Goal: Task Accomplishment & Management: Manage account settings

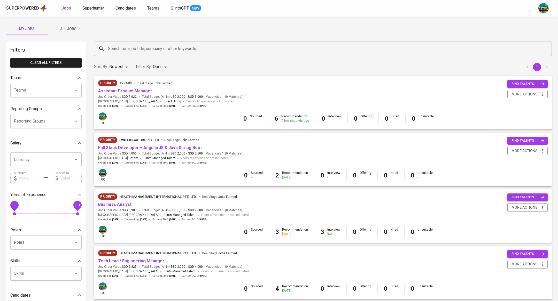
click at [66, 32] on button "All Jobs" at bounding box center [68, 29] width 41 height 12
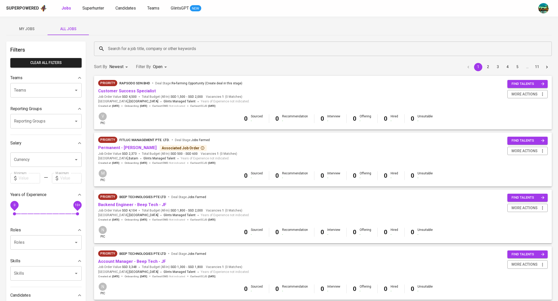
click at [139, 46] on input "Search for a job title, company or other keywords" at bounding box center [324, 49] width 435 height 10
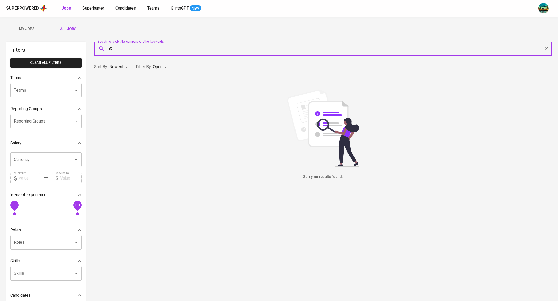
type input "a"
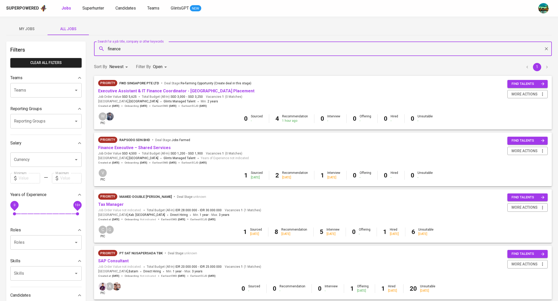
click at [141, 48] on input "finance" at bounding box center [324, 49] width 435 height 10
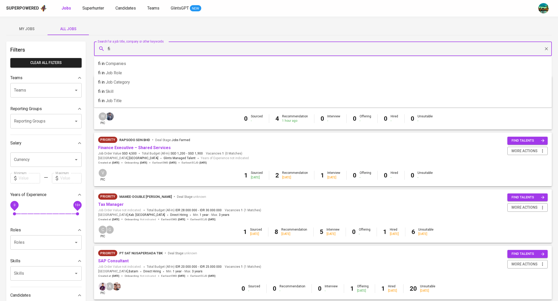
type input "f"
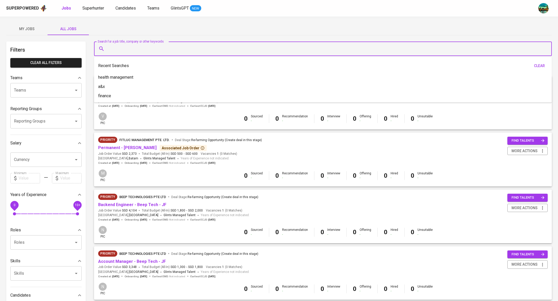
click at [191, 29] on div "My Jobs All Jobs" at bounding box center [279, 29] width 546 height 12
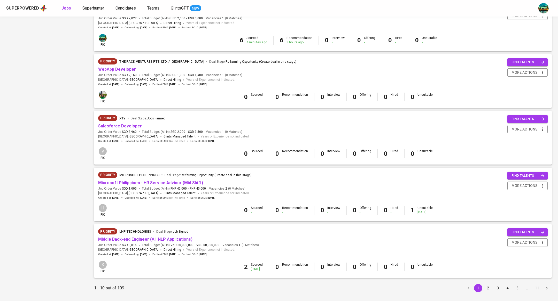
scroll to position [375, 0]
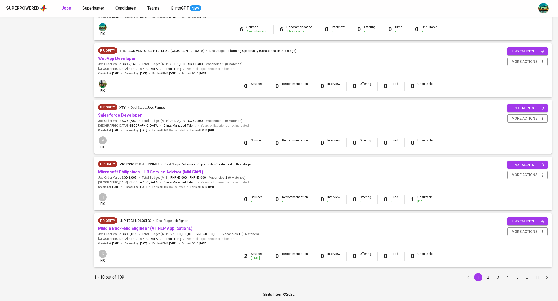
click at [489, 276] on button "2" at bounding box center [488, 278] width 8 height 8
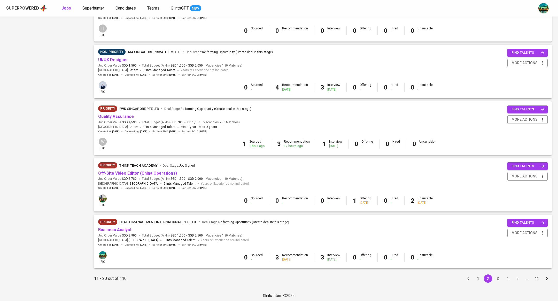
scroll to position [375, 0]
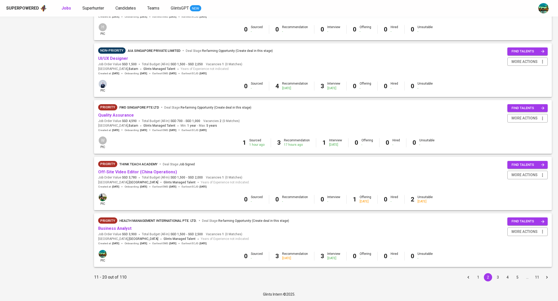
click at [499, 281] on button "3" at bounding box center [498, 278] width 8 height 8
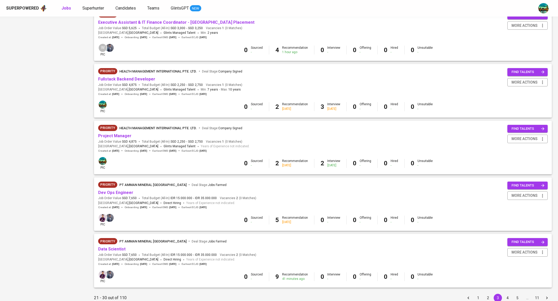
scroll to position [375, 0]
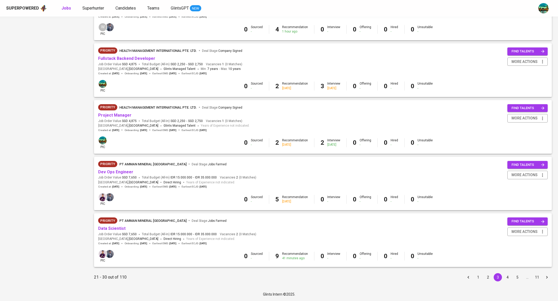
click at [506, 276] on button "4" at bounding box center [507, 278] width 8 height 8
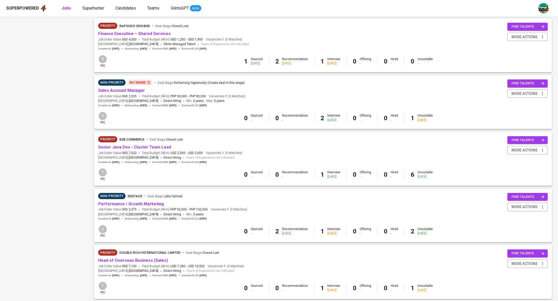
scroll to position [375, 0]
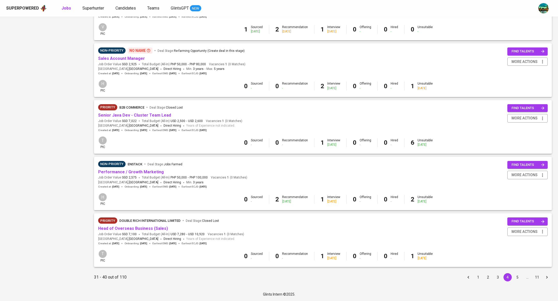
click at [515, 276] on button "5" at bounding box center [517, 278] width 8 height 8
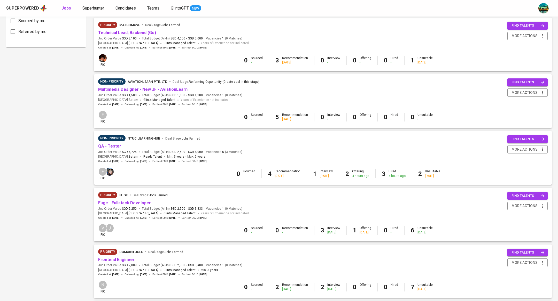
scroll to position [375, 0]
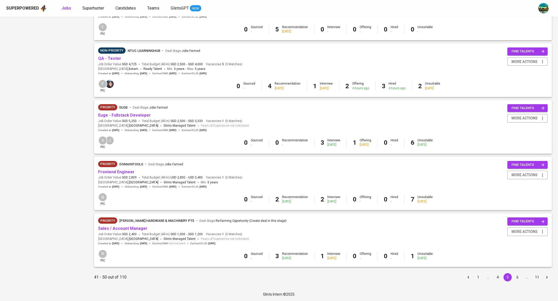
click at [516, 278] on button "6" at bounding box center [517, 278] width 8 height 8
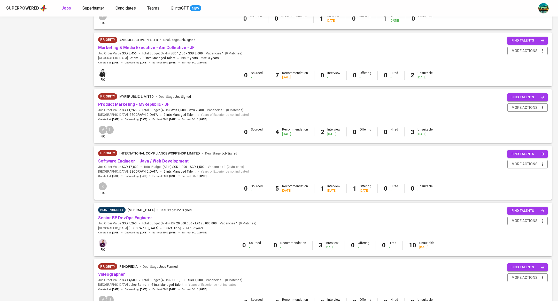
scroll to position [375, 0]
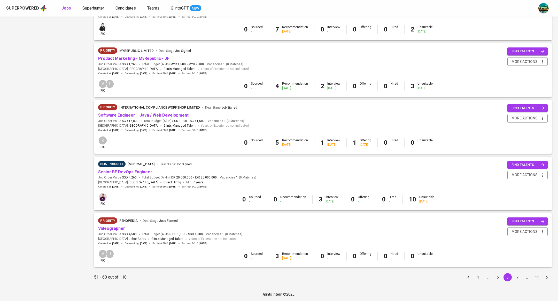
click at [518, 276] on button "7" at bounding box center [517, 278] width 8 height 8
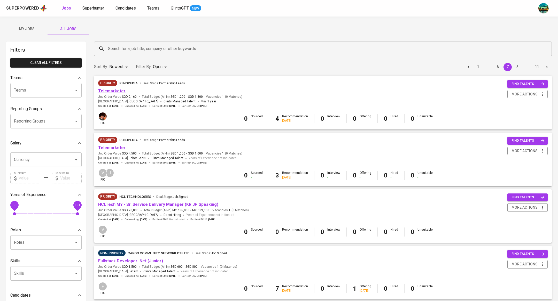
click at [114, 91] on link "Telemarketer" at bounding box center [111, 91] width 27 height 5
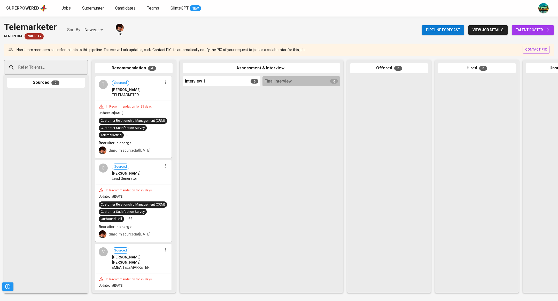
click at [63, 63] on input "Refer Talents..." at bounding box center [44, 68] width 54 height 10
paste input "[EMAIL_ADDRESS][DOMAIN_NAME]"
type input "[EMAIL_ADDRESS][DOMAIN_NAME]"
click at [61, 85] on li "J [PERSON_NAME] [EMAIL_ADDRESS][DOMAIN_NAME]" at bounding box center [46, 84] width 84 height 13
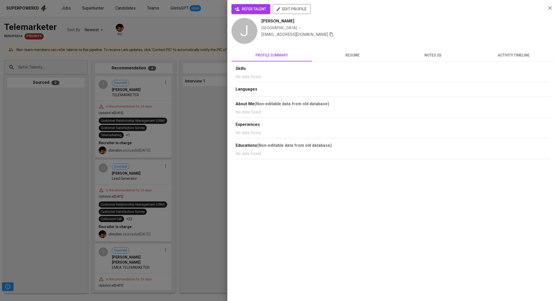
click at [507, 56] on span "activity timeline" at bounding box center [513, 55] width 74 height 6
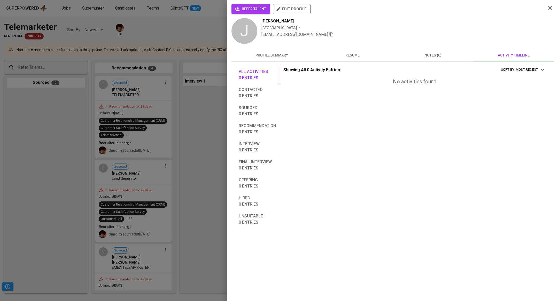
click at [440, 55] on span "notes (0)" at bounding box center [433, 55] width 74 height 6
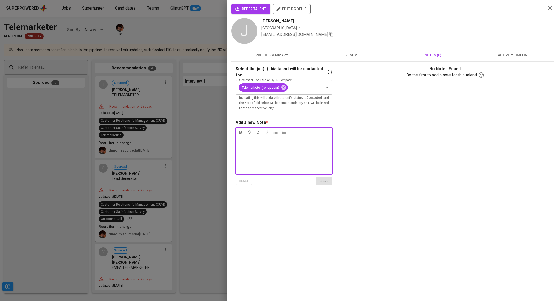
click at [358, 55] on span "resume" at bounding box center [352, 55] width 74 height 6
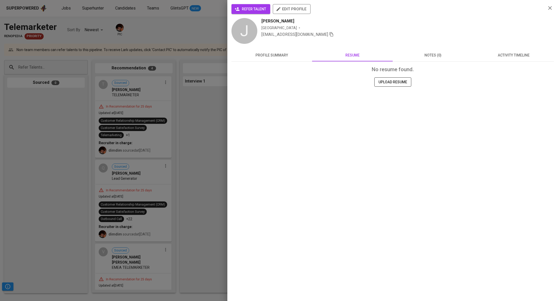
click at [451, 54] on span "notes (0)" at bounding box center [433, 55] width 74 height 6
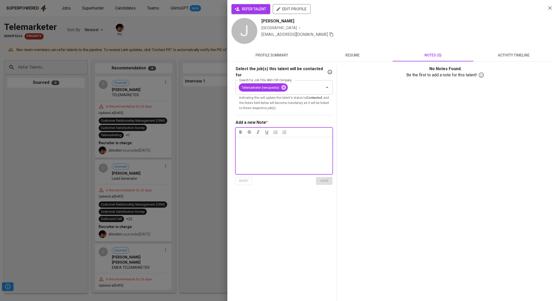
click at [345, 55] on span "resume" at bounding box center [352, 55] width 74 height 6
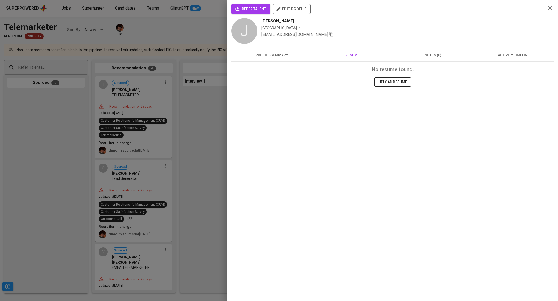
click at [437, 58] on span "notes (0)" at bounding box center [433, 55] width 74 height 6
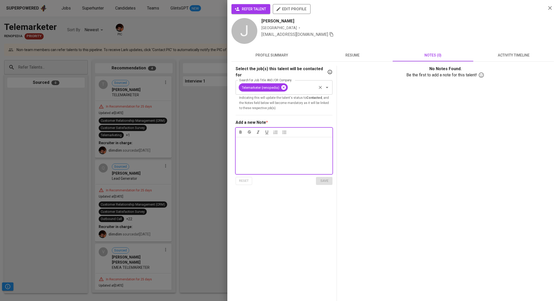
click at [285, 85] on icon at bounding box center [283, 87] width 5 height 5
click at [276, 83] on input "Search for Job Title AND/OR Company" at bounding box center [277, 88] width 78 height 10
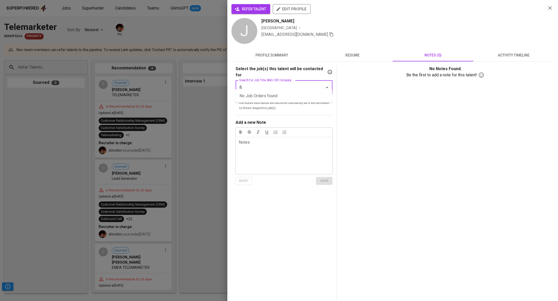
type input "f"
type input "a"
type input "finance"
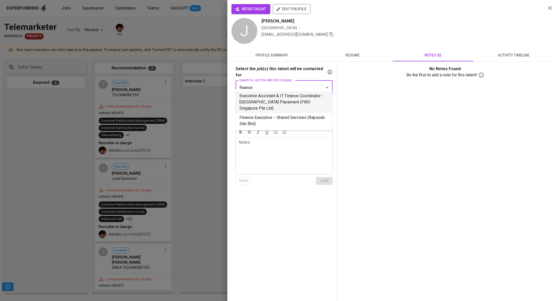
click at [277, 105] on li "Executive Assistant & IT Finance Coordinator - [GEOGRAPHIC_DATA] Placement (FWD…" at bounding box center [283, 102] width 97 height 22
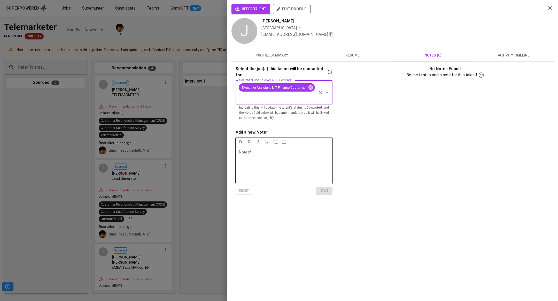
click at [278, 149] on p "Notes * ﻿" at bounding box center [284, 152] width 91 height 6
click at [326, 188] on span "save" at bounding box center [323, 191] width 11 height 6
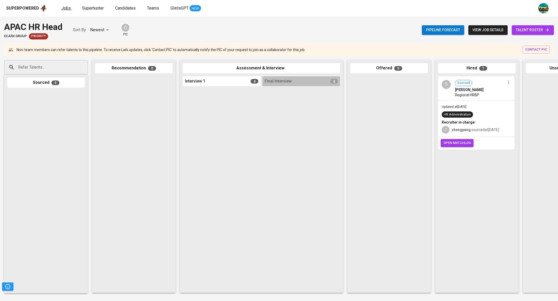
click at [68, 7] on span "Jobs" at bounding box center [65, 8] width 9 height 5
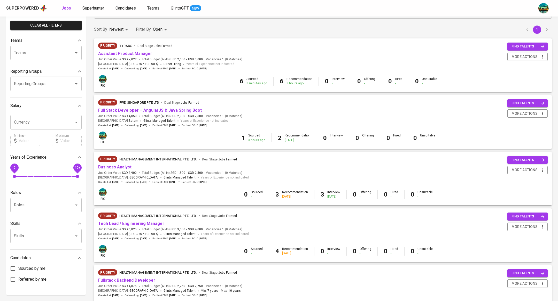
scroll to position [38, 0]
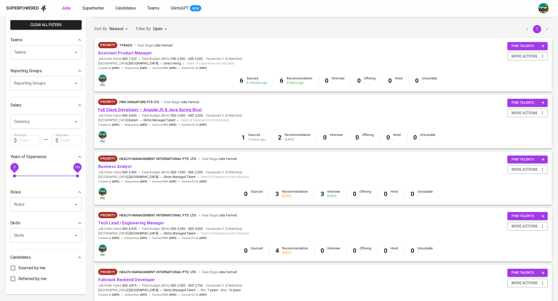
click at [154, 111] on link "Full Stack Developer – AngularJS & Java Spring Boot" at bounding box center [150, 109] width 104 height 5
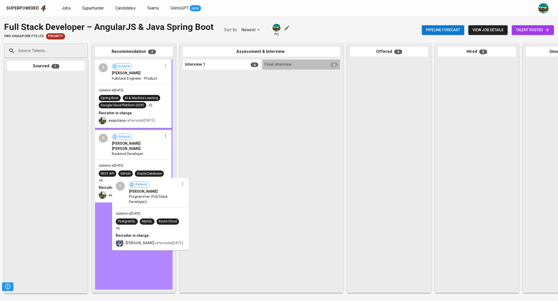
drag, startPoint x: 60, startPoint y: 96, endPoint x: 182, endPoint y: 227, distance: 179.5
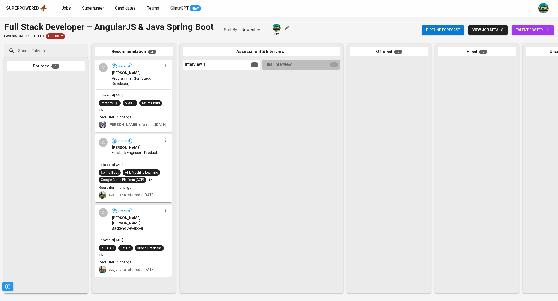
click at [526, 28] on span "talent roster" at bounding box center [533, 30] width 34 height 6
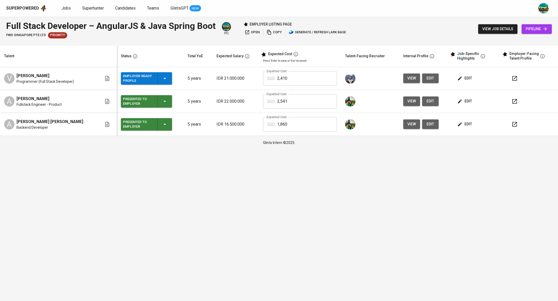
click at [467, 79] on span "edit" at bounding box center [465, 78] width 14 height 6
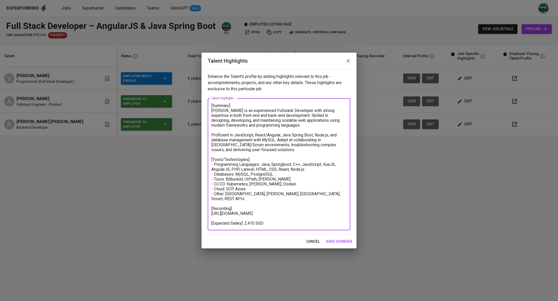
drag, startPoint x: 258, startPoint y: 213, endPoint x: 209, endPoint y: 209, distance: 48.7
click at [209, 209] on div "[Summary]: Vikram is an experienced Fullstack Developer with strong expertise i…" at bounding box center [279, 164] width 143 height 132
click at [351, 61] on icon "button" at bounding box center [348, 61] width 6 height 6
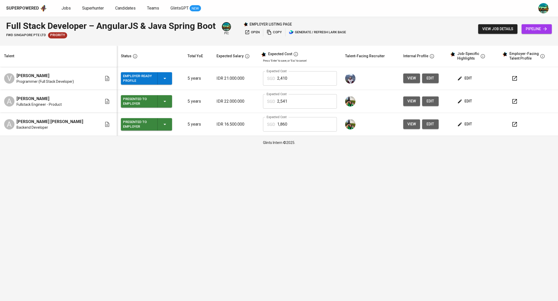
click at [464, 79] on span "edit" at bounding box center [465, 78] width 14 height 6
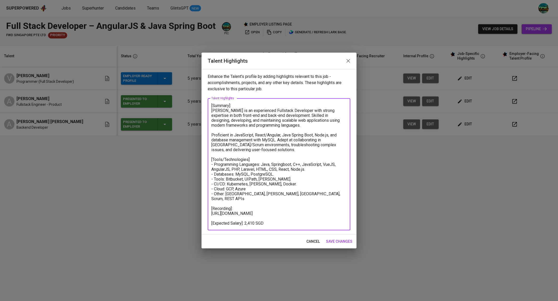
drag, startPoint x: 256, startPoint y: 214, endPoint x: 208, endPoint y: 202, distance: 49.8
click at [208, 202] on div "[Summary]: Vikram is an experienced Fullstack Developer with strong expertise i…" at bounding box center [279, 164] width 143 height 132
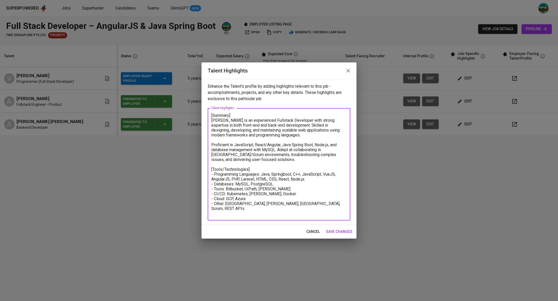
type textarea "[Summary]: Vikram is an experienced Fullstack Developer with strong expertise i…"
click at [344, 231] on span "save changes" at bounding box center [339, 232] width 26 height 6
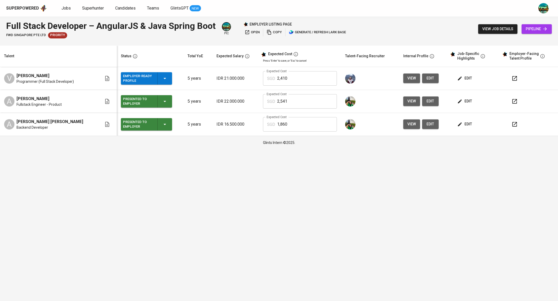
click at [407, 78] on span "view" at bounding box center [411, 78] width 9 height 6
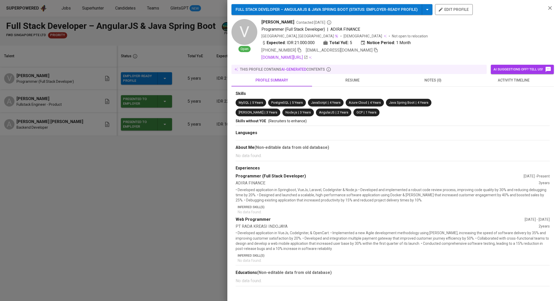
click at [347, 83] on span "resume" at bounding box center [352, 80] width 74 height 6
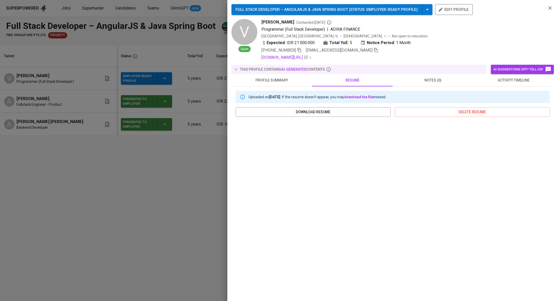
click at [550, 5] on icon "button" at bounding box center [550, 8] width 6 height 6
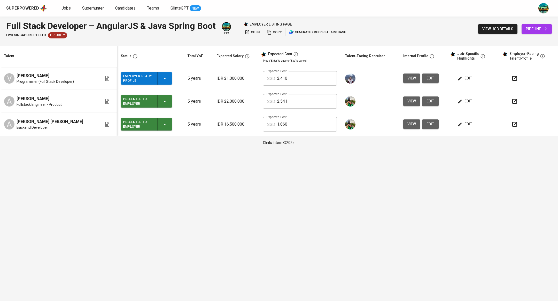
click at [511, 76] on icon "button" at bounding box center [514, 78] width 6 height 6
click at [159, 82] on div "Employer-Ready Profile" at bounding box center [146, 78] width 47 height 12
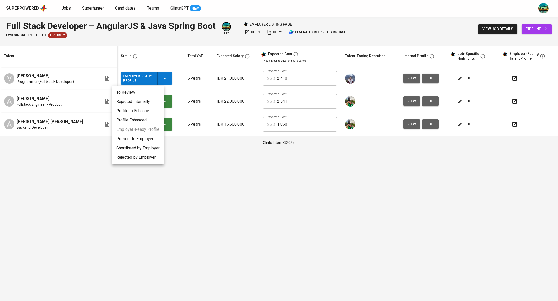
click at [150, 138] on li "Present to Employer" at bounding box center [138, 138] width 52 height 9
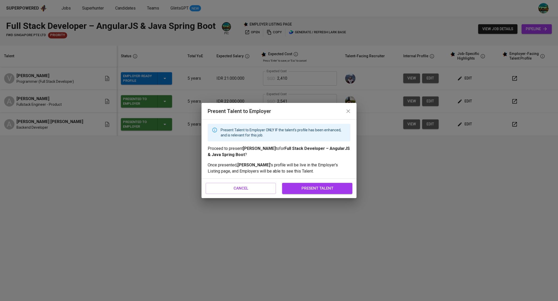
click at [322, 189] on span "present talent" at bounding box center [317, 188] width 59 height 7
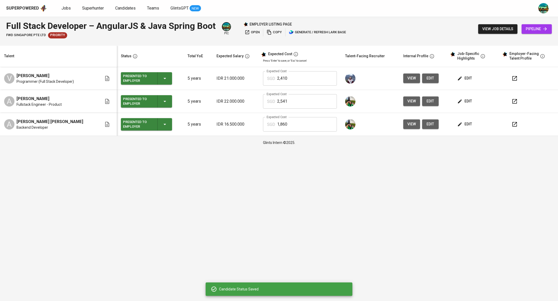
click at [160, 101] on div "Presented to Employer" at bounding box center [146, 101] width 47 height 12
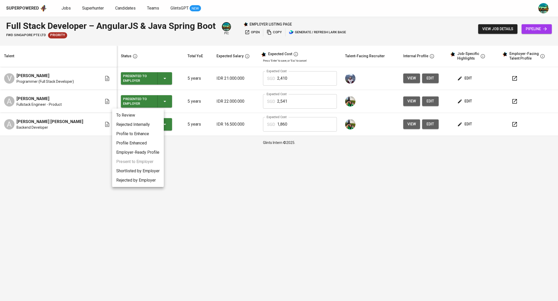
click at [146, 123] on li "Rejected Internally" at bounding box center [138, 124] width 52 height 9
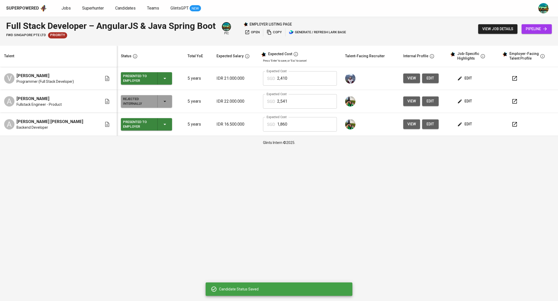
click at [162, 123] on icon "button" at bounding box center [165, 124] width 6 height 6
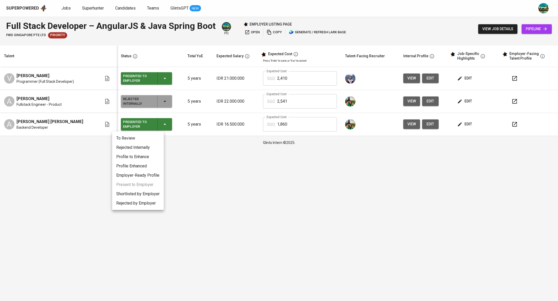
click at [141, 146] on li "Rejected Internally" at bounding box center [138, 147] width 52 height 9
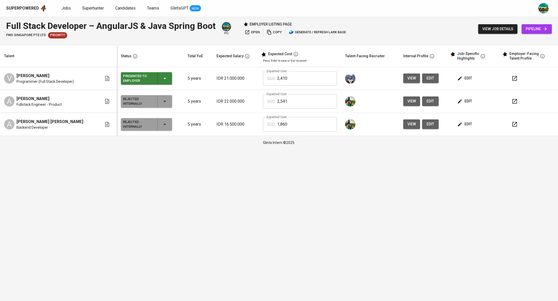
click at [465, 78] on span "edit" at bounding box center [465, 78] width 14 height 6
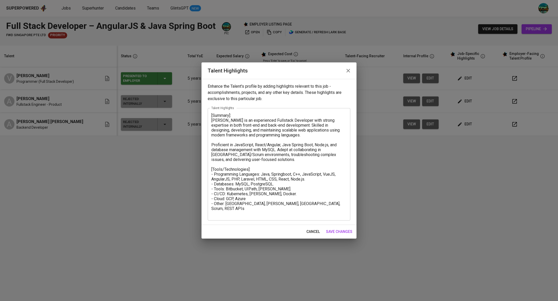
click at [348, 74] on button "button" at bounding box center [348, 71] width 12 height 12
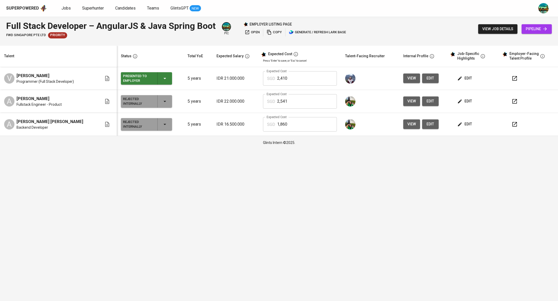
click at [250, 34] on span "open" at bounding box center [252, 32] width 15 height 6
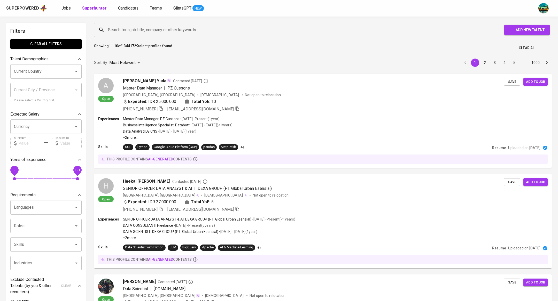
click at [66, 8] on span "Jobs" at bounding box center [65, 8] width 9 height 5
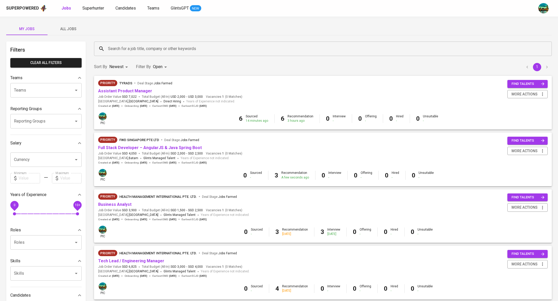
click at [160, 70] on body "Superpowered Jobs Superhunter Candidates Teams GlintsGPT NEW My Jobs All Jobs F…" at bounding box center [279, 252] width 558 height 504
click at [157, 143] on p "Closed" at bounding box center [160, 143] width 11 height 5
type input "OPEN,CLOSE"
checkbox input "true"
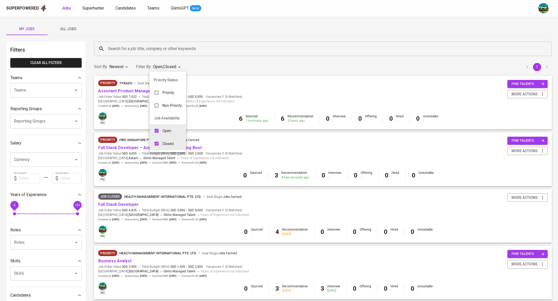
click at [180, 46] on div at bounding box center [279, 150] width 558 height 301
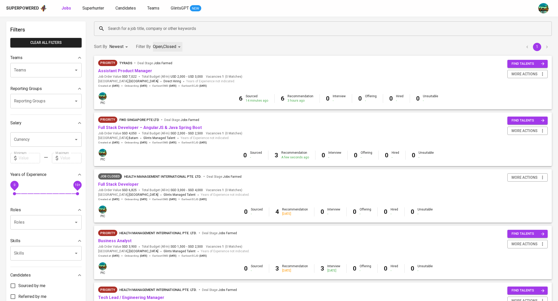
scroll to position [22, 0]
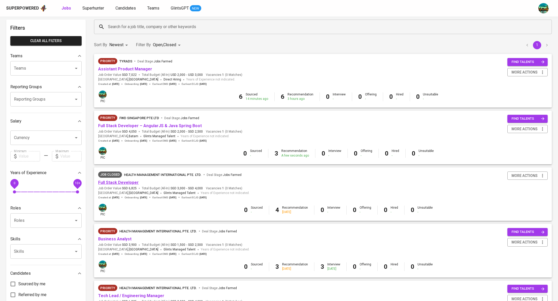
click at [132, 183] on link "Full Stack Developer" at bounding box center [118, 182] width 41 height 5
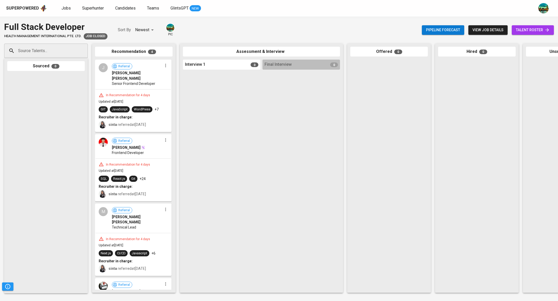
click at [530, 32] on span "talent roster" at bounding box center [533, 30] width 34 height 6
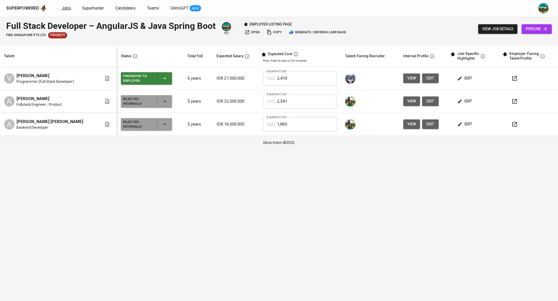
click at [69, 7] on link "Jobs" at bounding box center [66, 8] width 10 height 6
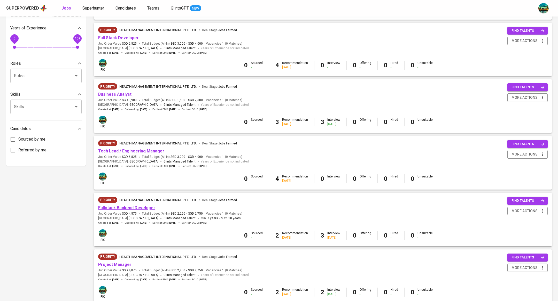
scroll to position [169, 0]
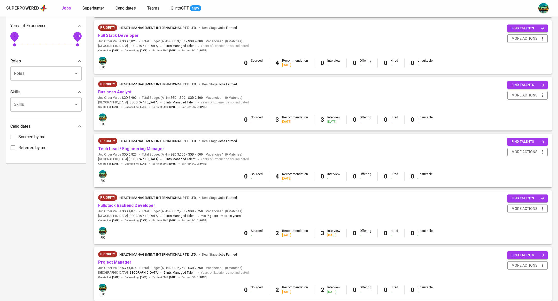
click at [150, 204] on link "Fullstack Backend Developer" at bounding box center [126, 205] width 57 height 5
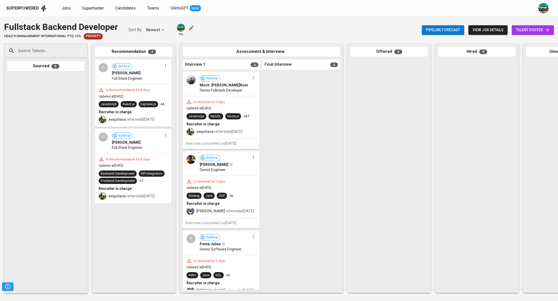
click at [228, 111] on div "In Interview for 5 days Updated at Sep 21, 2025 JavaScript MySQL Node.js +47 Re…" at bounding box center [220, 117] width 75 height 42
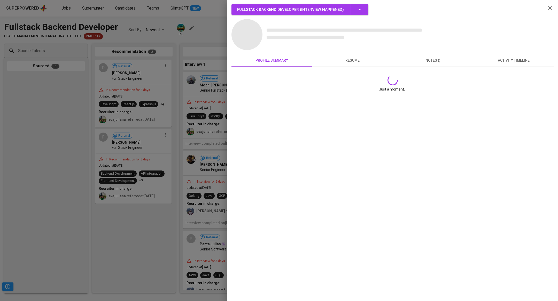
click at [348, 67] on button "resume" at bounding box center [352, 60] width 81 height 12
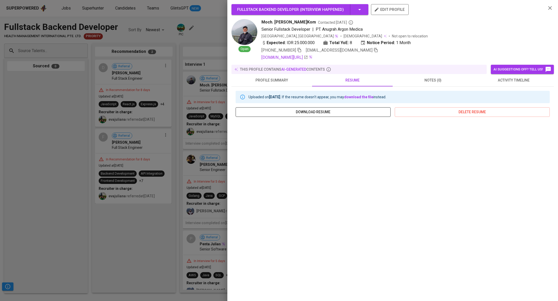
click at [336, 109] on span "download resume" at bounding box center [313, 112] width 147 height 6
click at [549, 9] on icon "button" at bounding box center [550, 8] width 4 height 4
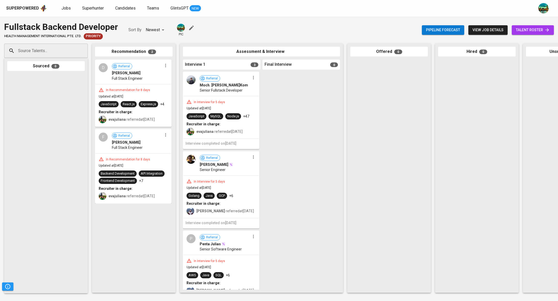
click at [219, 99] on div "In Interview for 5 days" at bounding box center [220, 101] width 69 height 5
click at [238, 174] on div "Referral Kevin Christian Senior Engineer" at bounding box center [220, 164] width 75 height 24
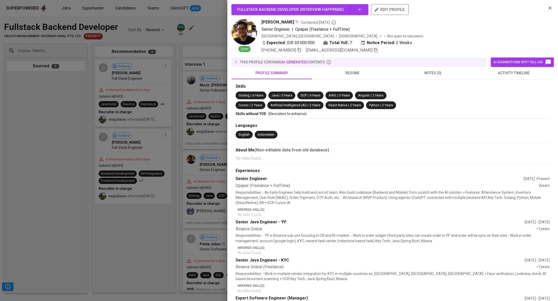
click at [347, 74] on span "resume" at bounding box center [352, 73] width 74 height 6
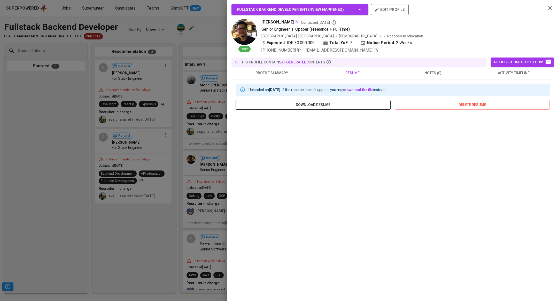
click at [360, 103] on span "download resume" at bounding box center [313, 105] width 147 height 6
click at [52, 198] on div at bounding box center [279, 150] width 558 height 301
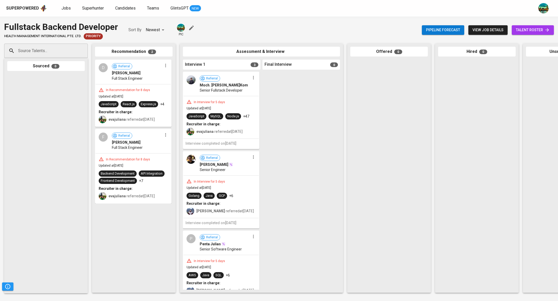
click at [536, 28] on span "talent roster" at bounding box center [533, 30] width 34 height 6
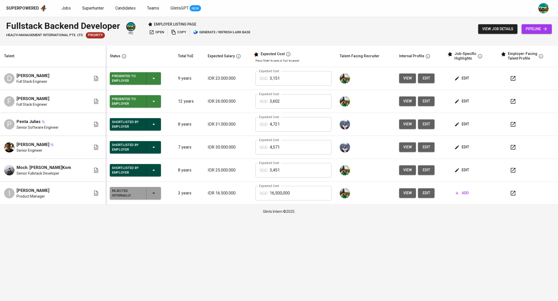
click at [511, 145] on icon "button" at bounding box center [513, 147] width 6 height 6
click at [152, 123] on icon "button" at bounding box center [154, 124] width 6 height 6
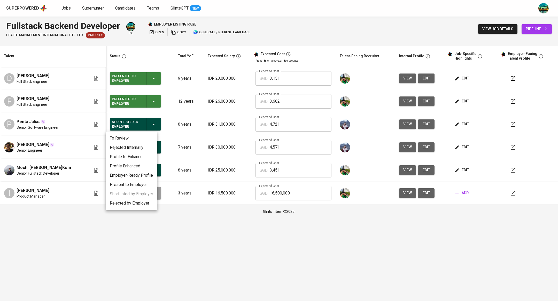
click at [142, 147] on li "Rejected Internally" at bounding box center [132, 147] width 52 height 9
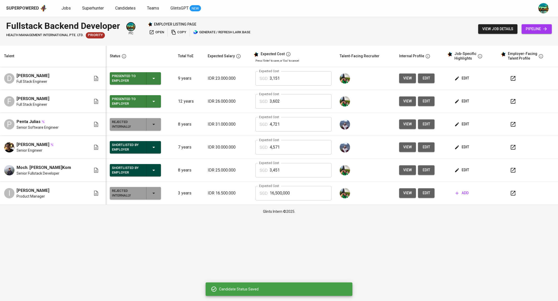
click at [151, 103] on icon "button" at bounding box center [154, 101] width 6 height 6
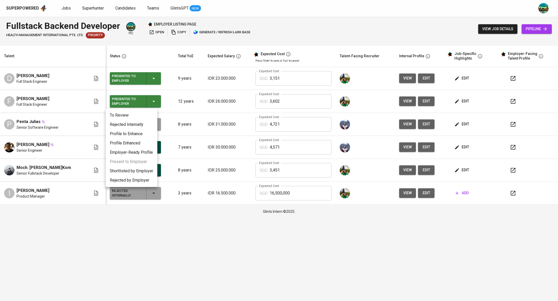
click at [152, 46] on div at bounding box center [279, 150] width 558 height 301
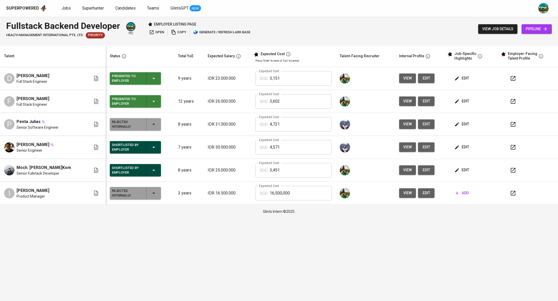
click at [151, 125] on icon "button" at bounding box center [154, 124] width 6 height 6
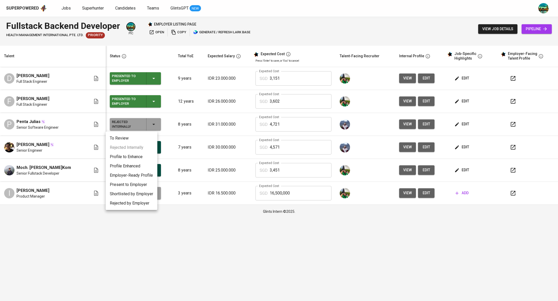
click at [137, 193] on li "Shortlisted by Employer" at bounding box center [132, 194] width 52 height 9
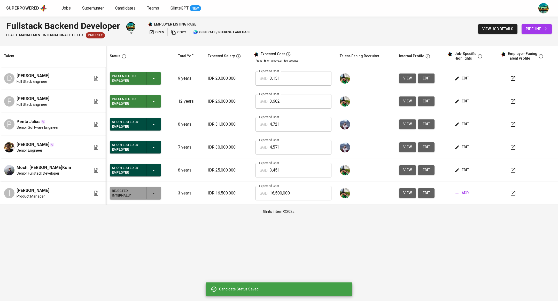
click at [308, 28] on div "Fullstack Backend Developer HEALTH MANAGEMENT INTERNATIONAL PTE. LTD. Priority …" at bounding box center [279, 29] width 558 height 25
